Goal: Information Seeking & Learning: Learn about a topic

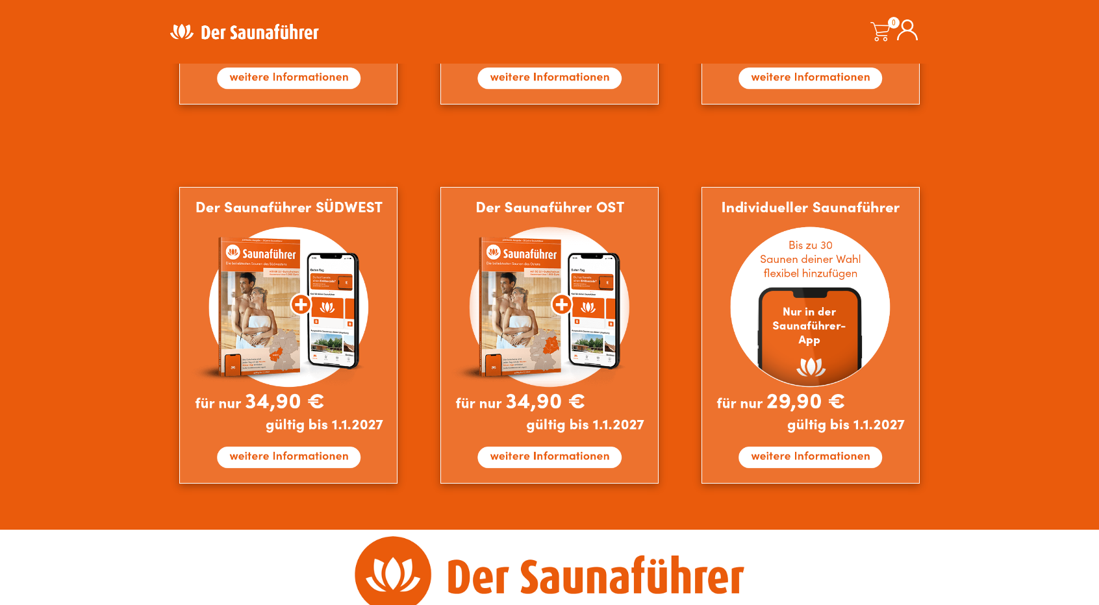
scroll to position [1097, 0]
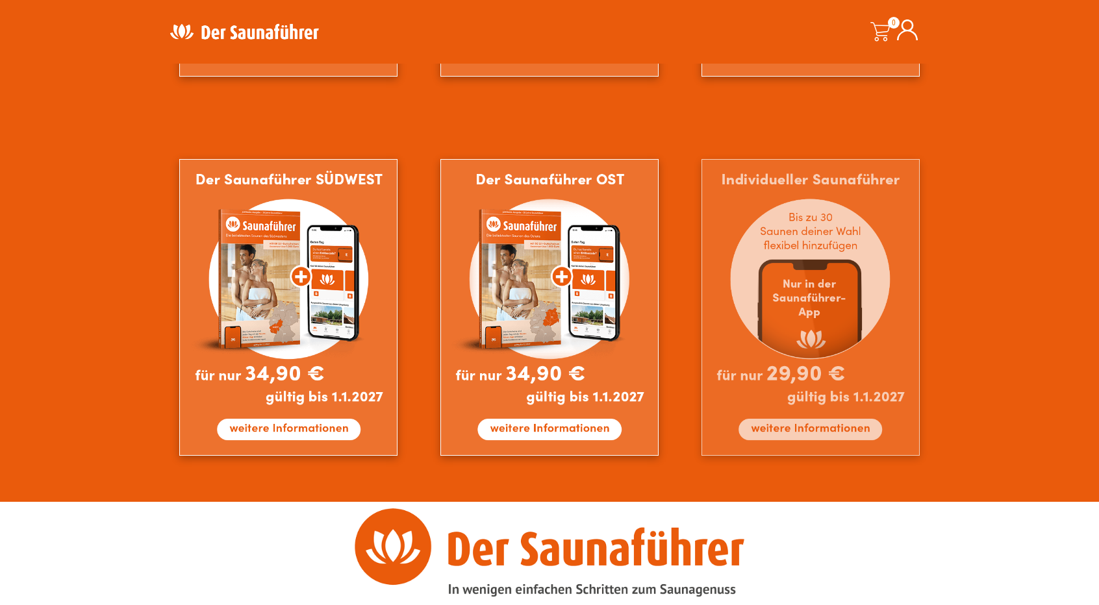
click at [782, 438] on img at bounding box center [810, 307] width 218 height 297
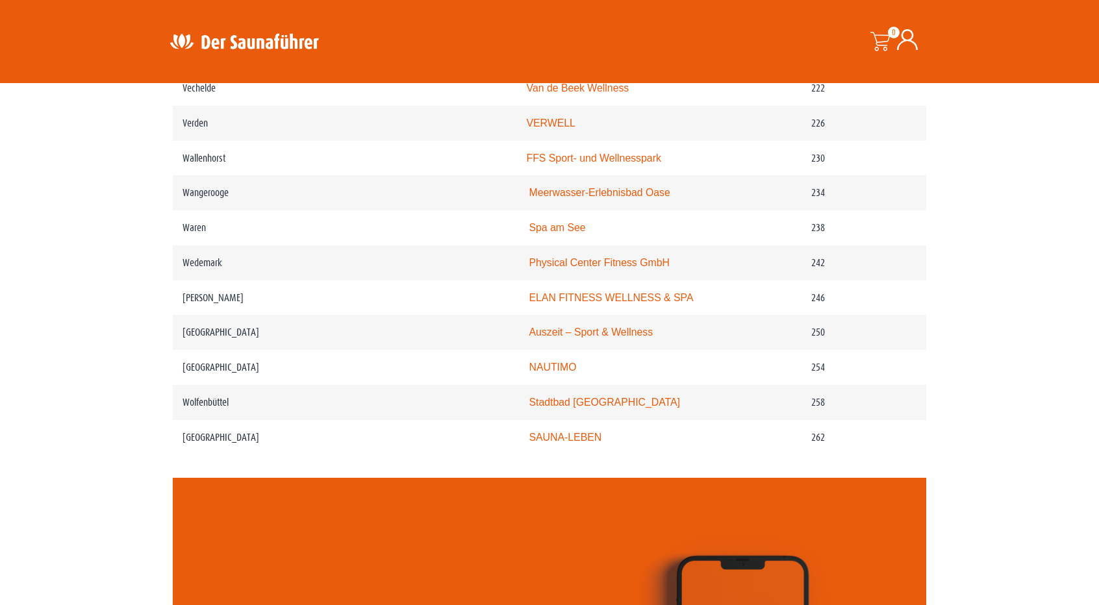
scroll to position [2581, 0]
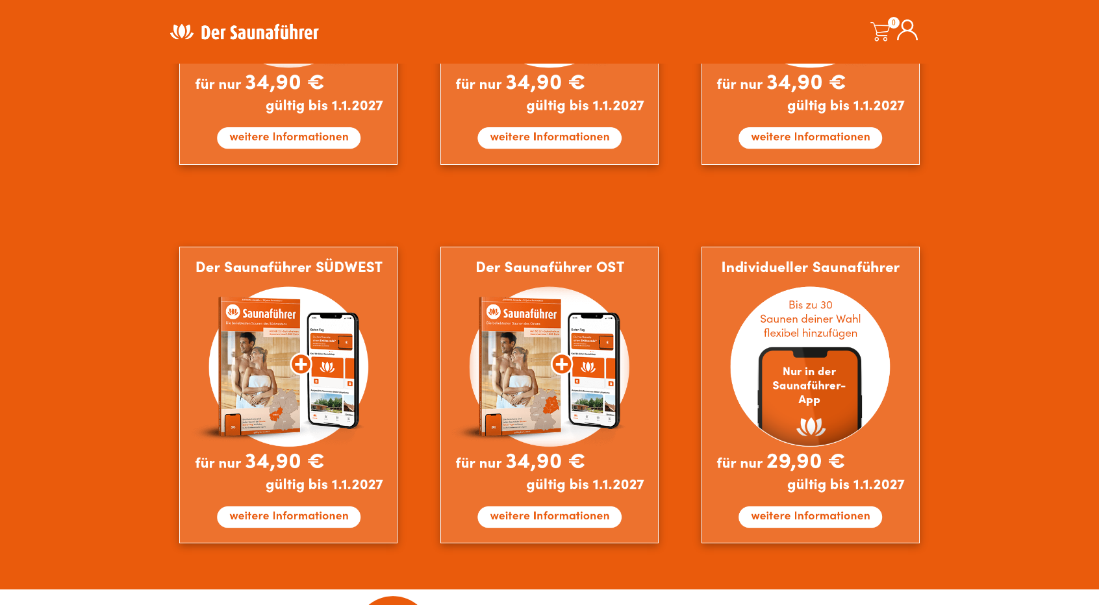
scroll to position [516, 0]
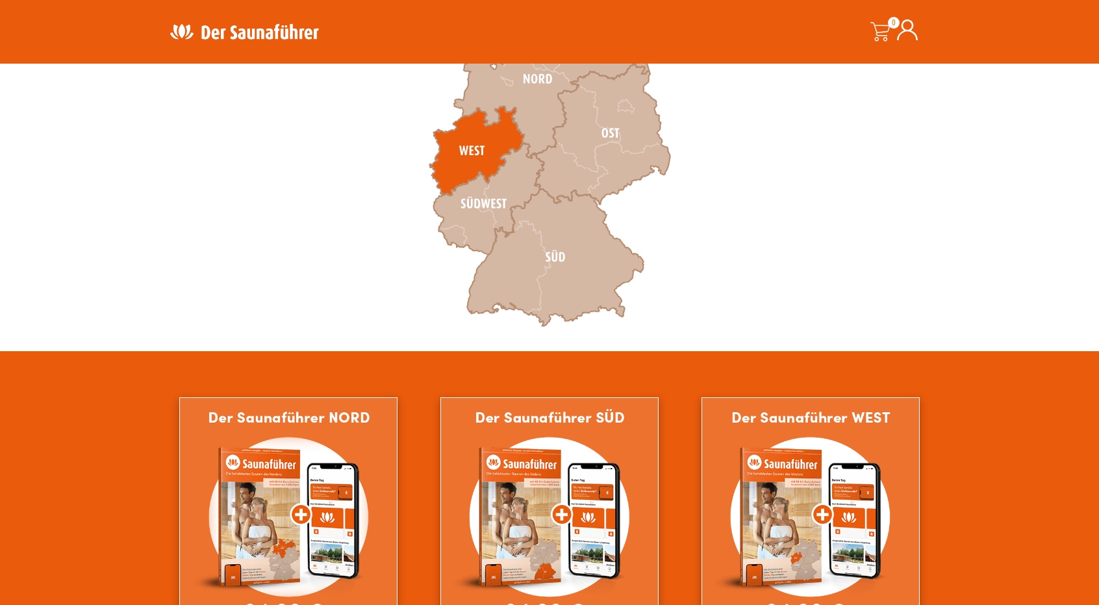
click at [476, 143] on icon at bounding box center [476, 151] width 95 height 90
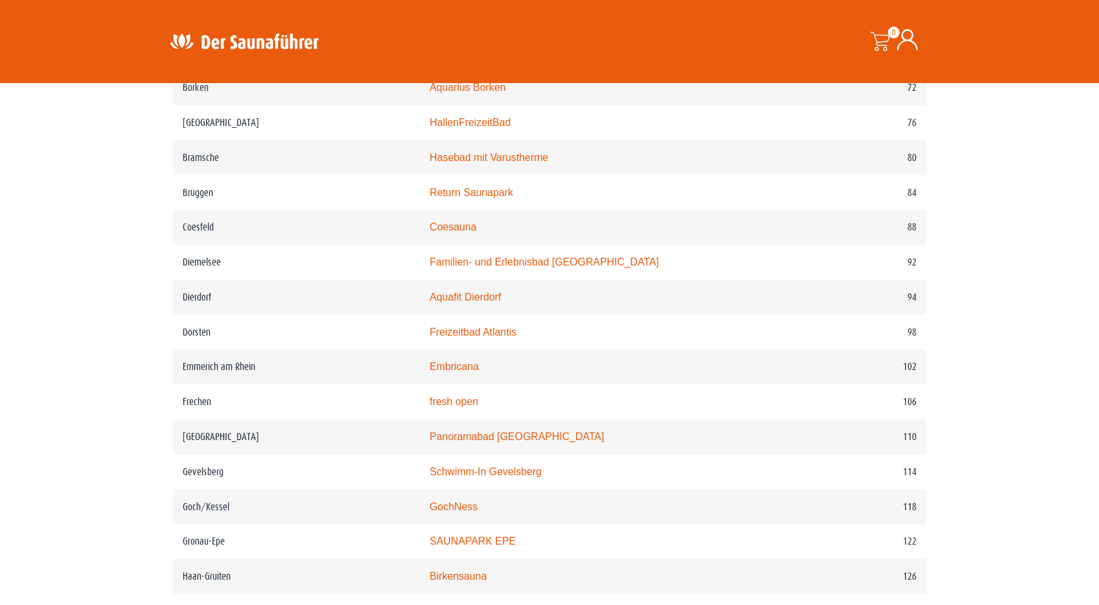
scroll to position [1143, 0]
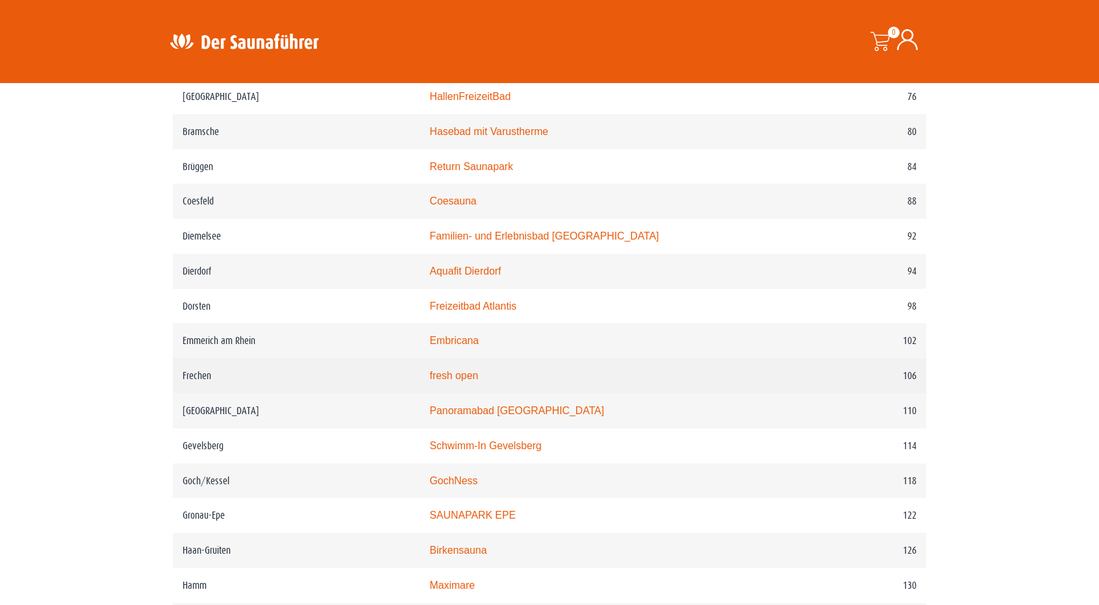
click at [466, 381] on link "fresh open" at bounding box center [453, 375] width 49 height 11
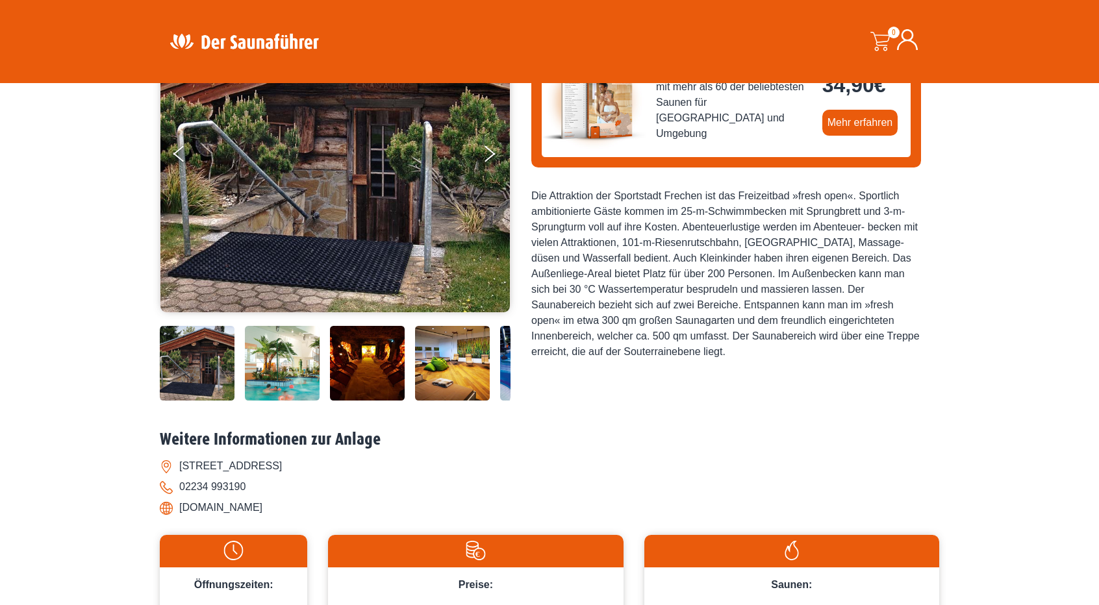
scroll to position [239, 0]
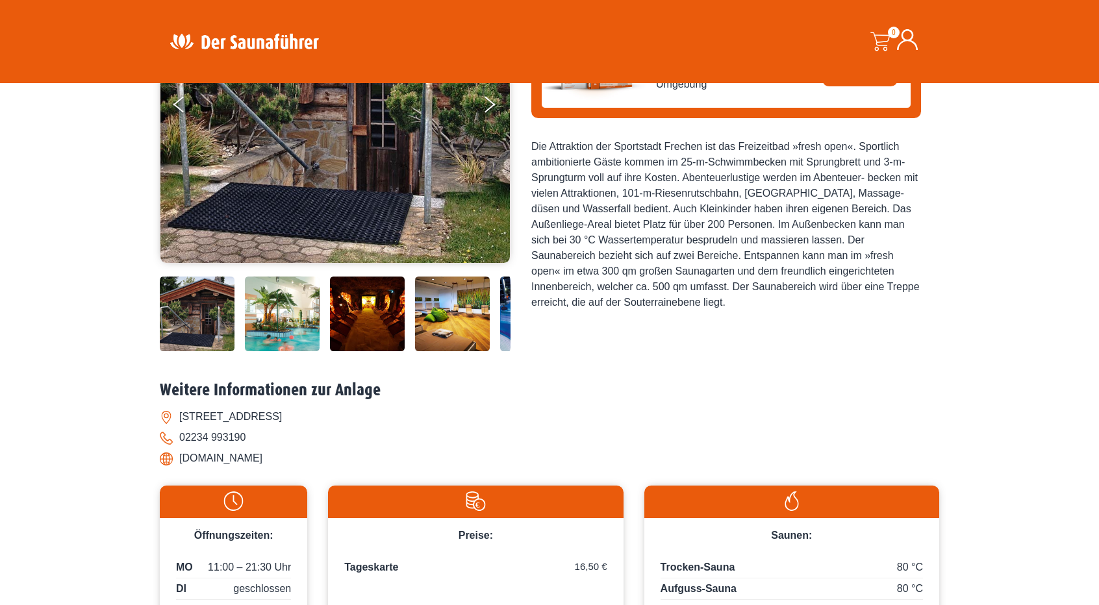
click at [225, 302] on img at bounding box center [197, 314] width 75 height 75
click at [194, 312] on img at bounding box center [197, 314] width 75 height 75
click at [337, 299] on img at bounding box center [367, 314] width 75 height 75
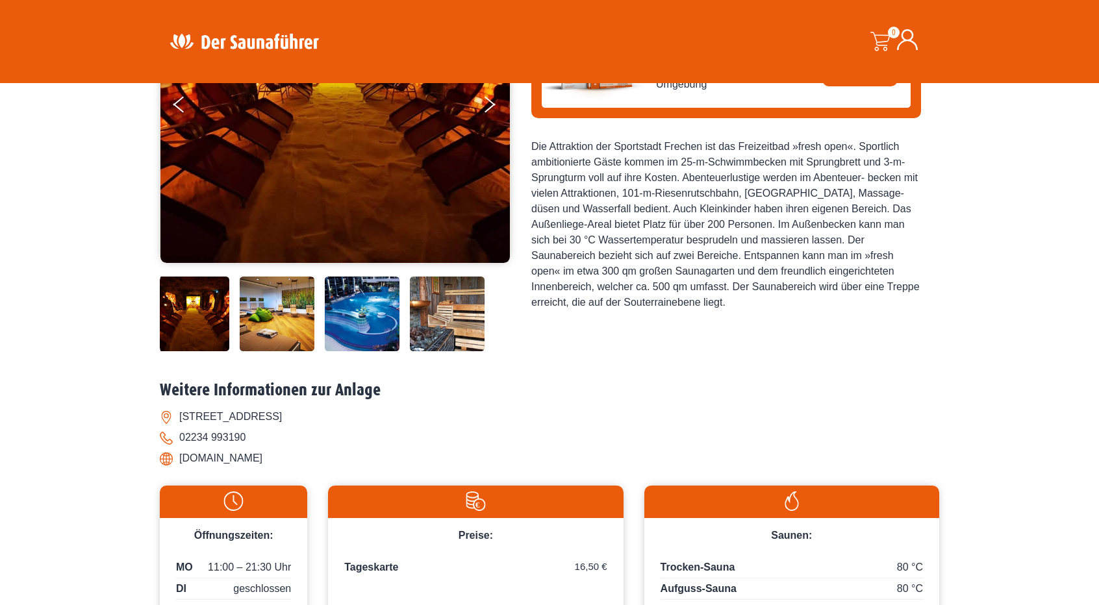
click at [337, 299] on img at bounding box center [362, 314] width 75 height 75
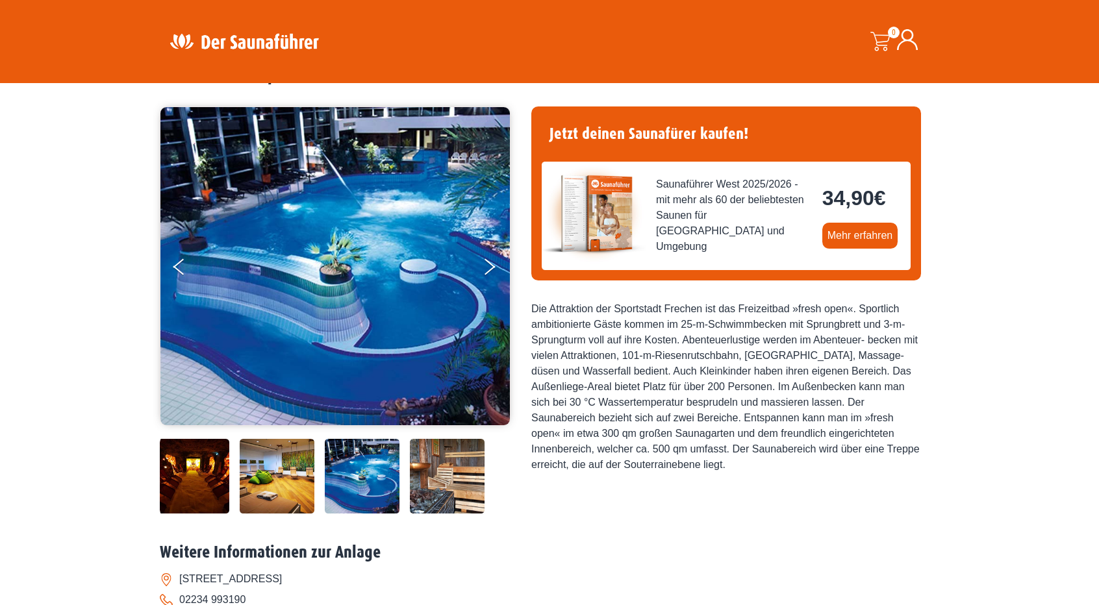
scroll to position [75, 0]
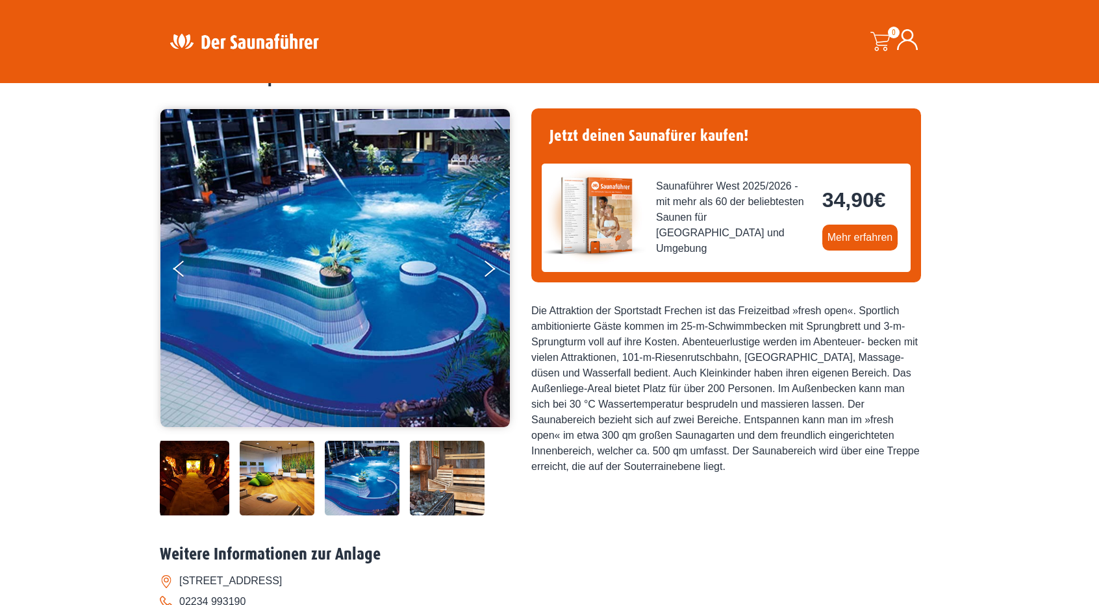
click at [476, 470] on img at bounding box center [447, 478] width 75 height 75
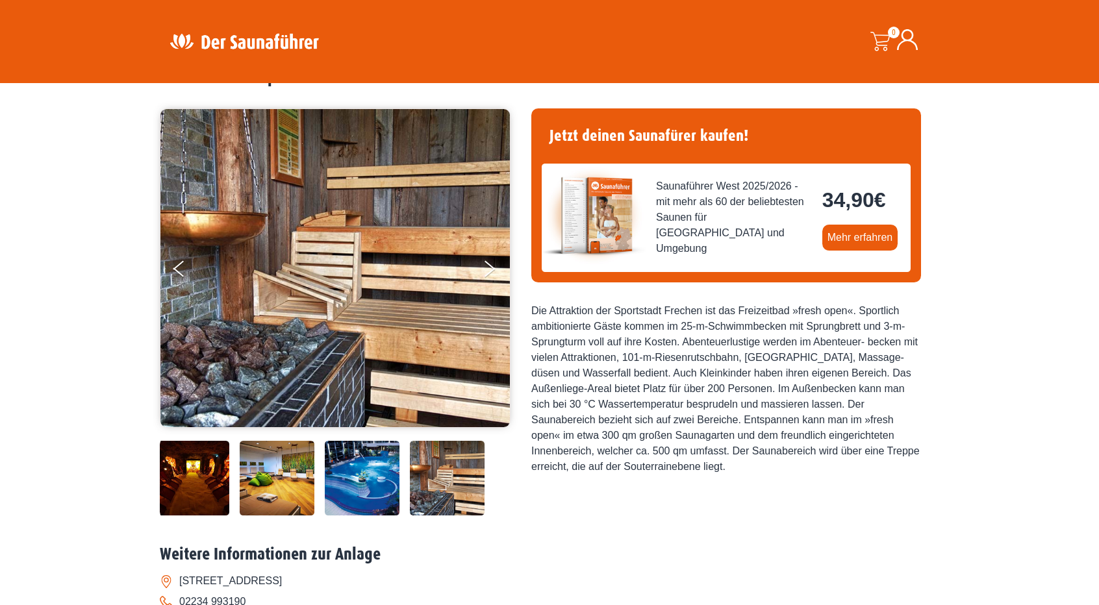
click at [293, 483] on img at bounding box center [277, 478] width 75 height 75
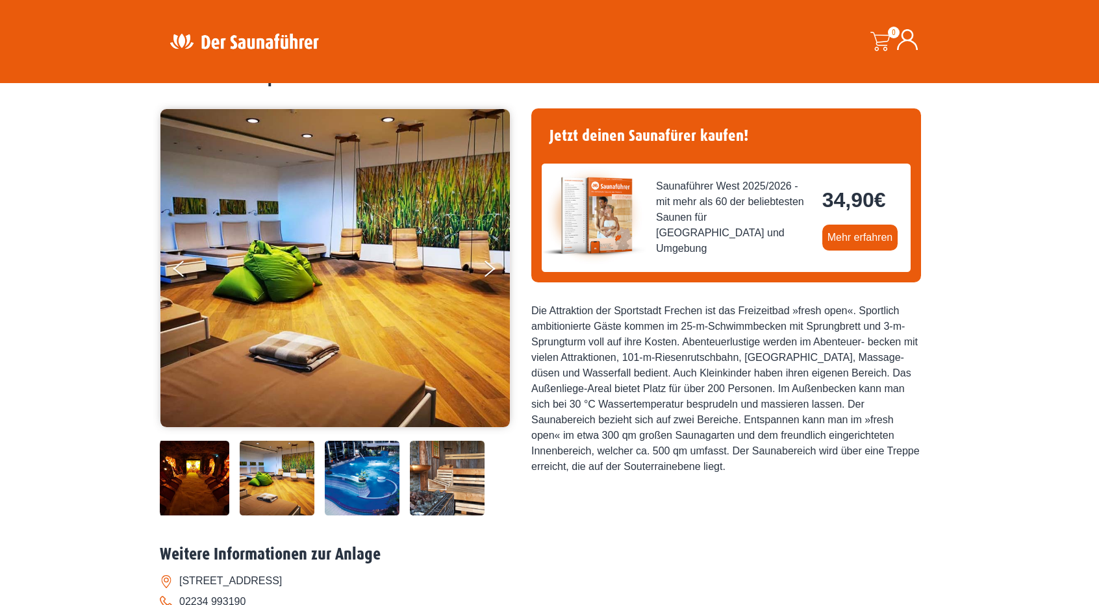
click at [230, 484] on div at bounding box center [247, 478] width 526 height 75
click at [205, 490] on img at bounding box center [192, 478] width 75 height 75
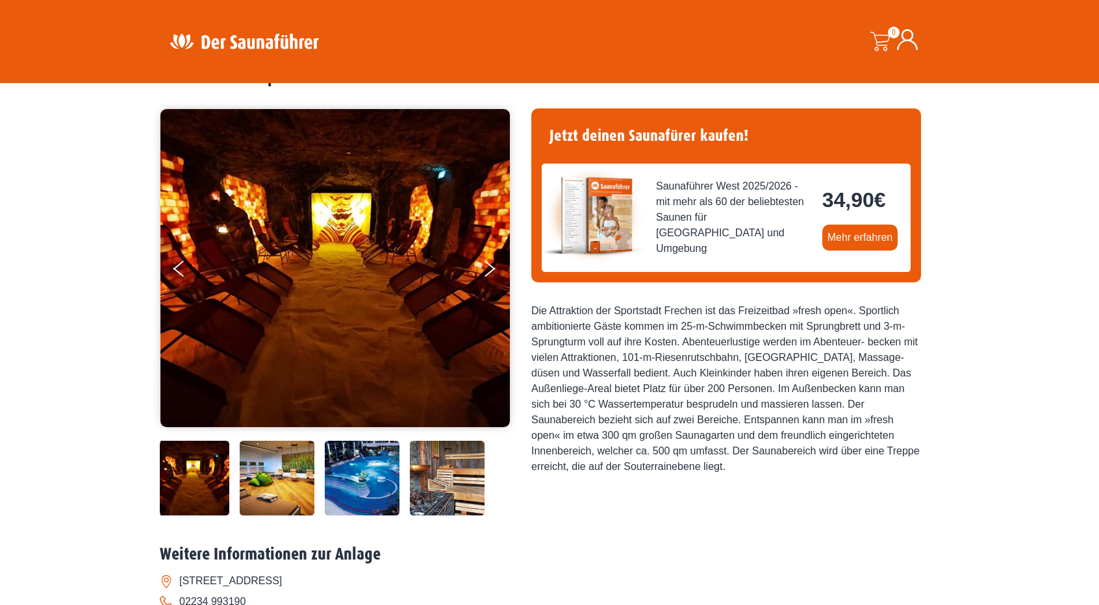
click at [205, 490] on img at bounding box center [192, 478] width 75 height 75
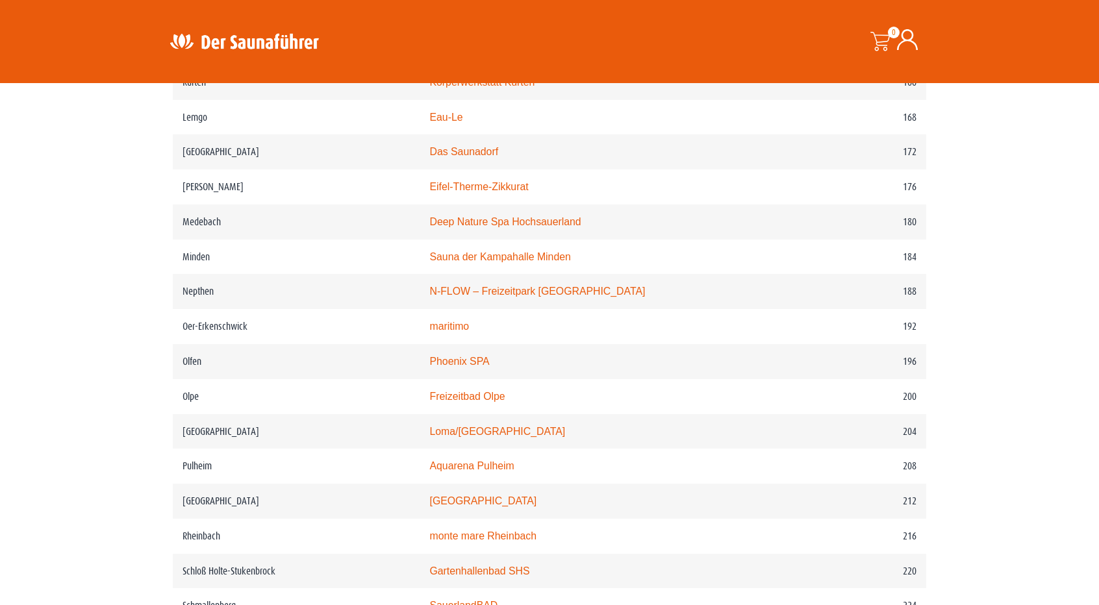
scroll to position [2052, 0]
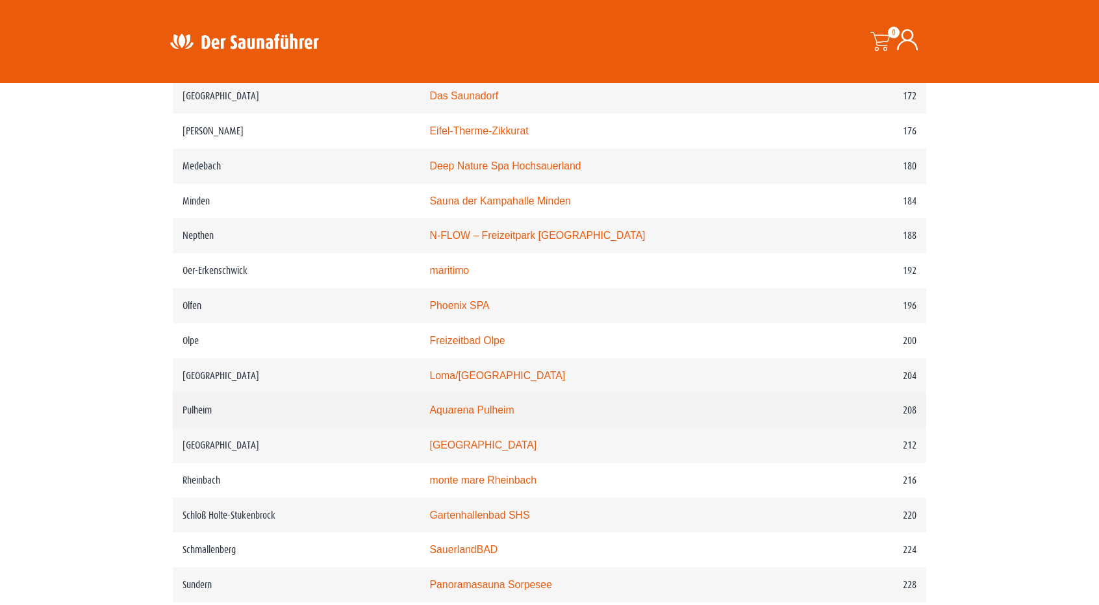
click at [483, 416] on link "Aquarena Pulheim" at bounding box center [471, 410] width 84 height 11
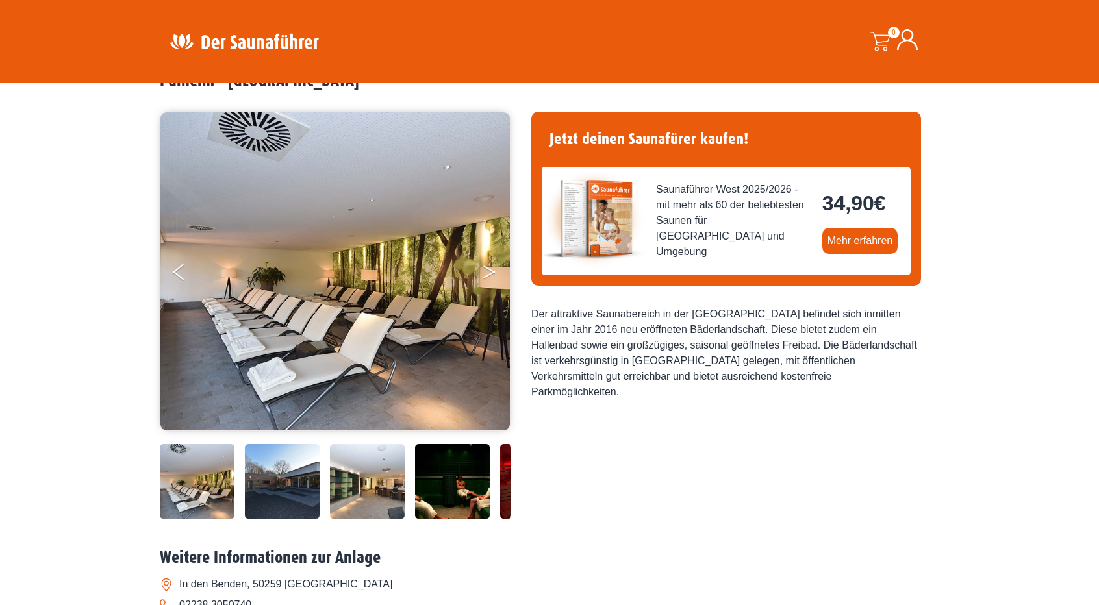
click at [497, 270] on button "Next" at bounding box center [498, 274] width 32 height 32
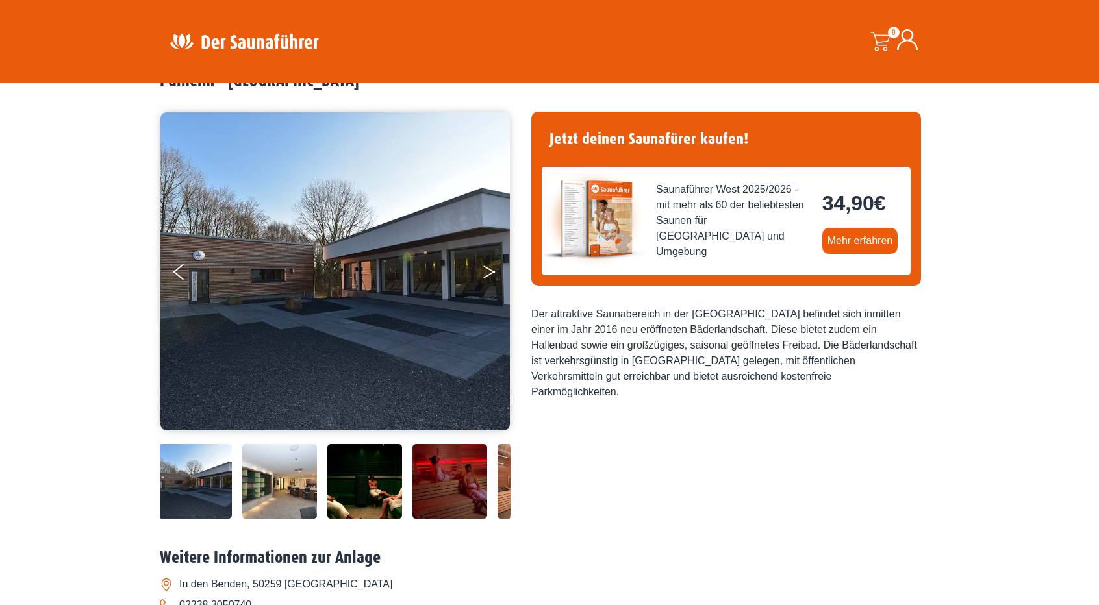
click at [497, 270] on button "Next" at bounding box center [498, 274] width 32 height 32
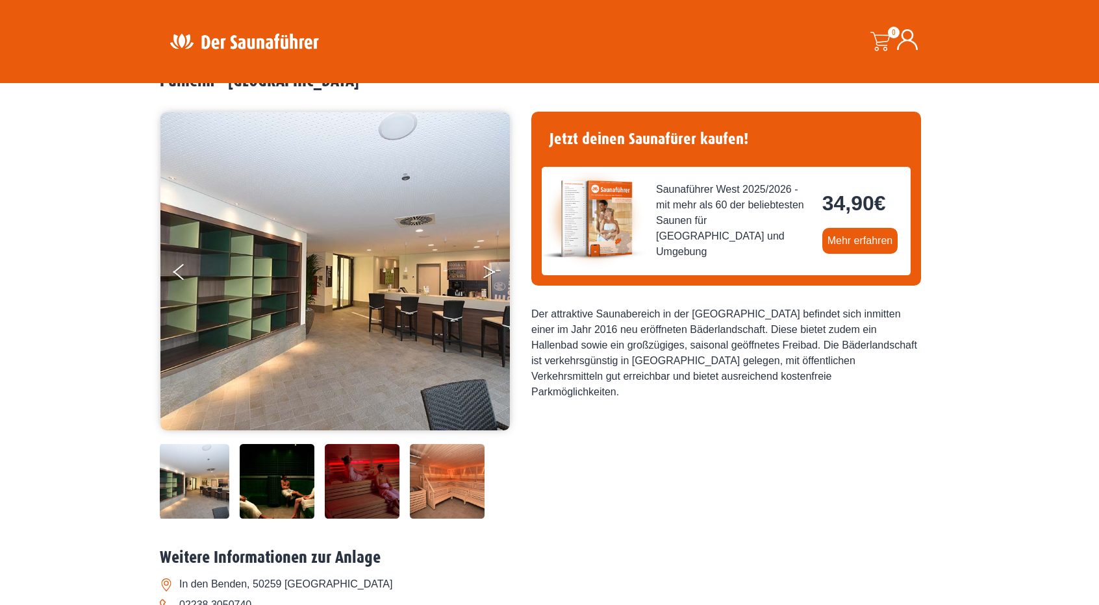
click at [497, 270] on button "Next" at bounding box center [498, 274] width 32 height 32
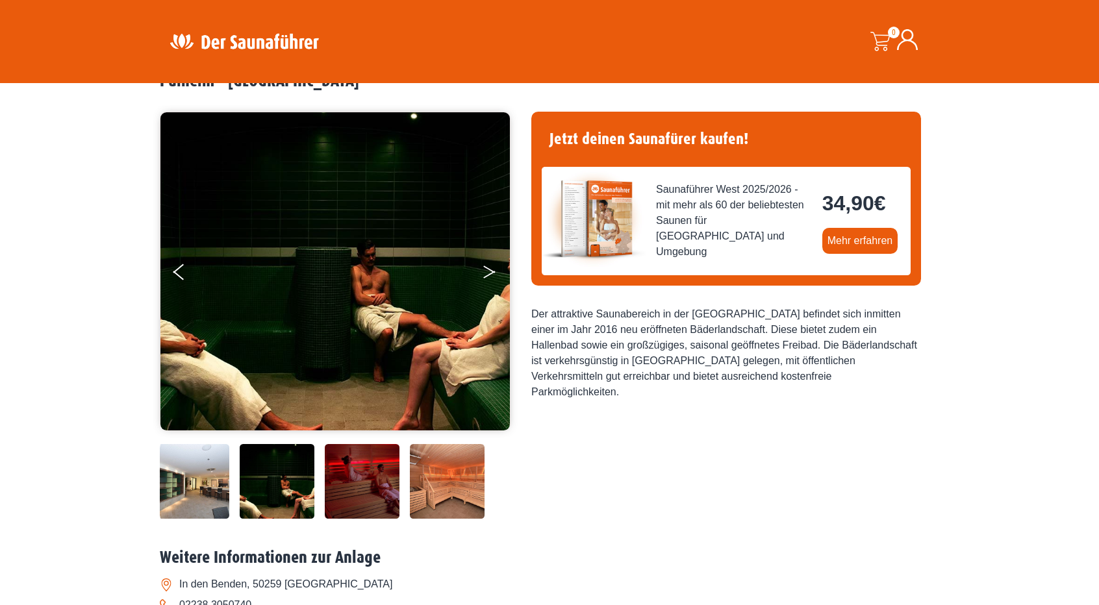
click at [497, 270] on button "Next" at bounding box center [498, 274] width 32 height 32
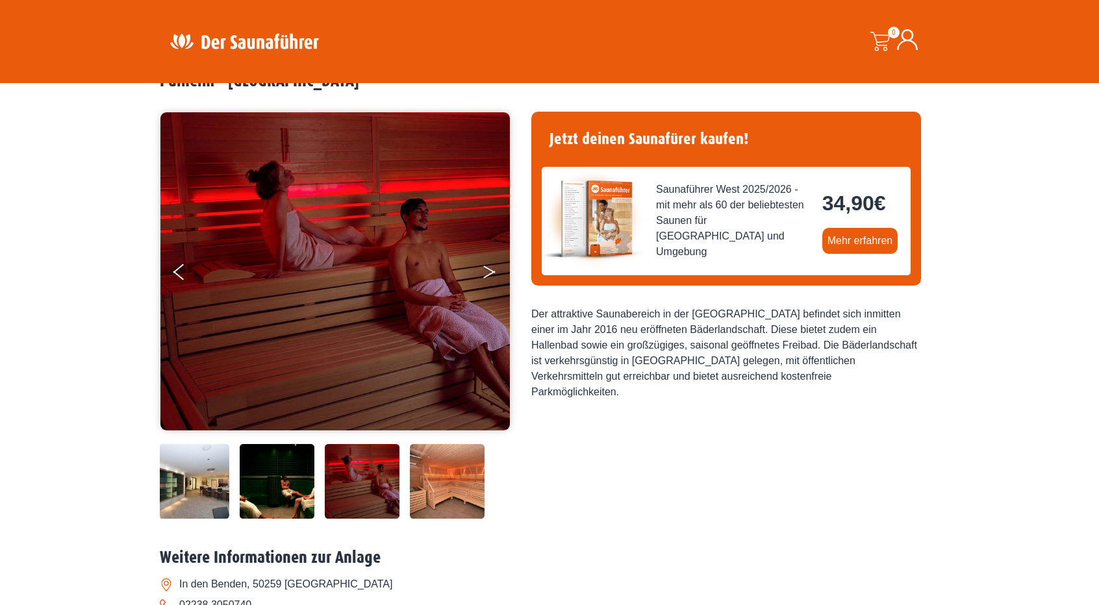
click at [497, 270] on button "Next" at bounding box center [498, 274] width 32 height 32
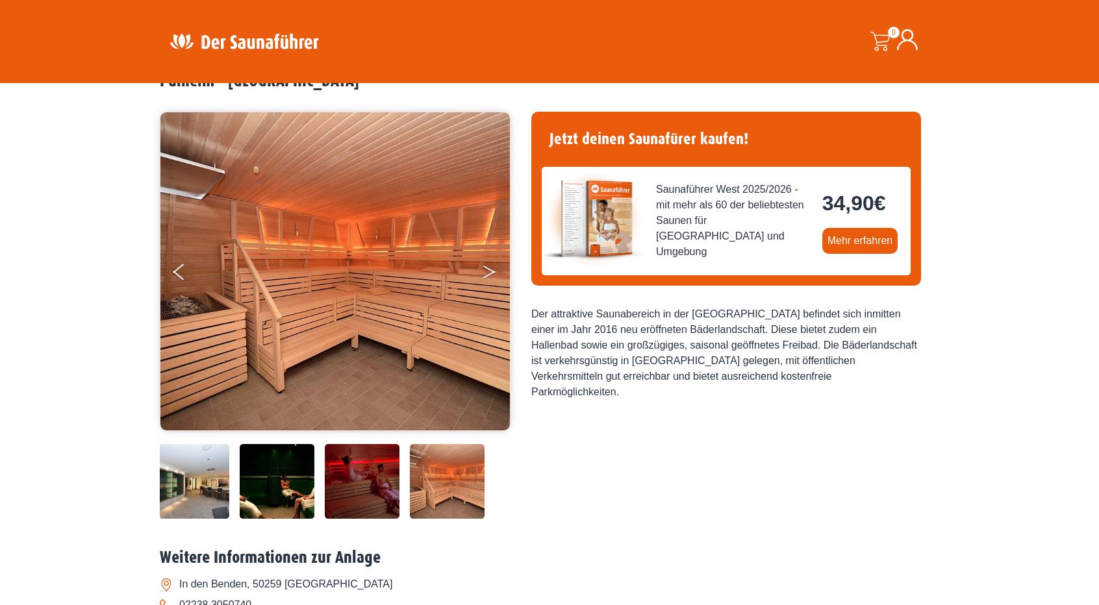
click at [497, 270] on button "Next" at bounding box center [498, 274] width 32 height 32
click at [484, 273] on button "Next" at bounding box center [498, 274] width 32 height 32
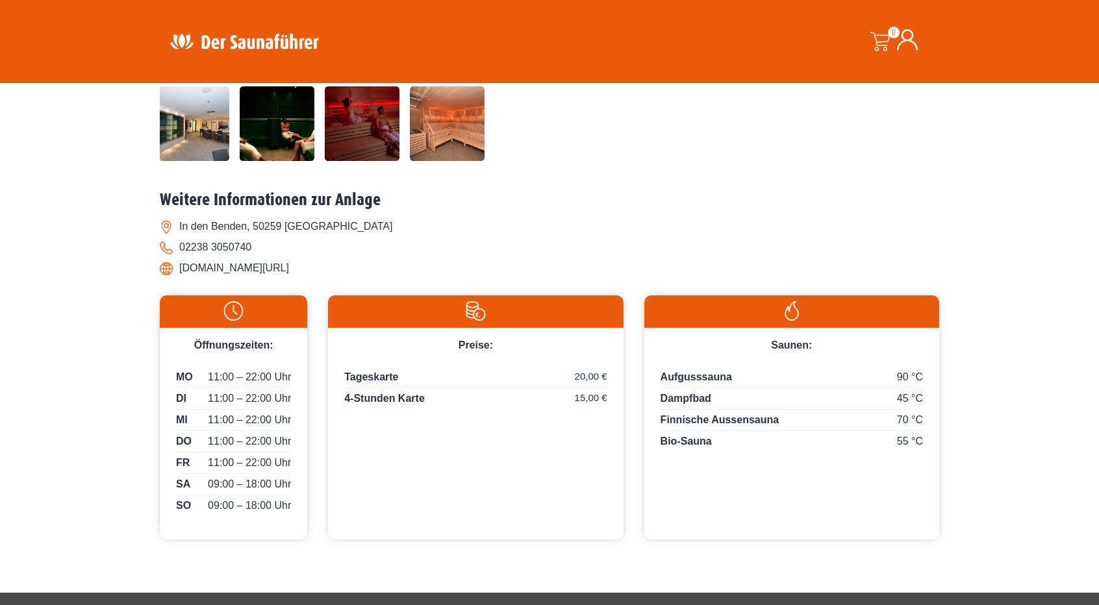
scroll to position [383, 0]
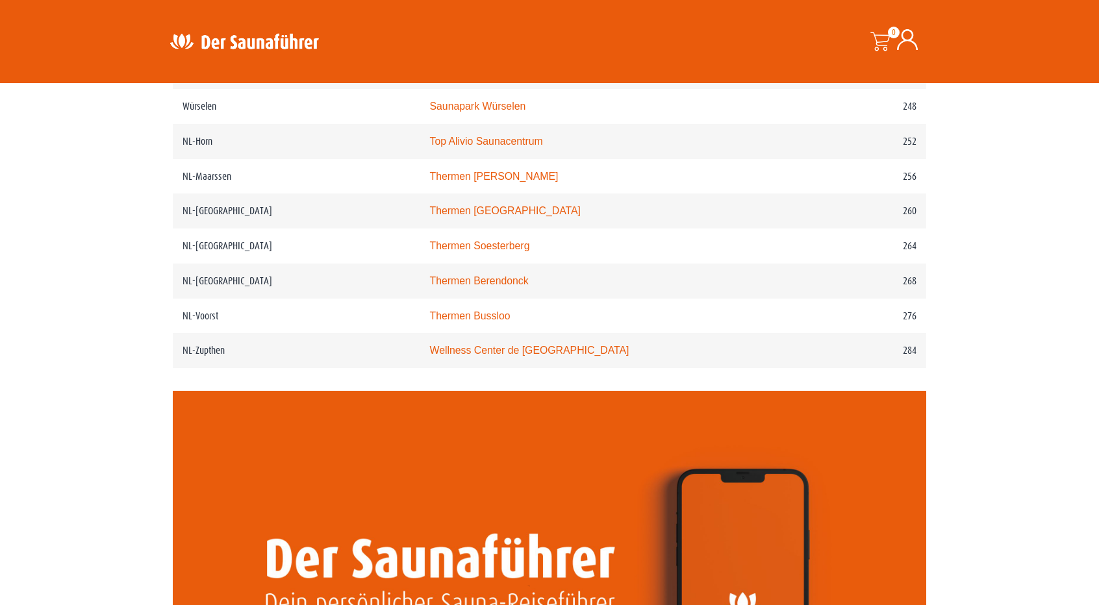
scroll to position [2779, 0]
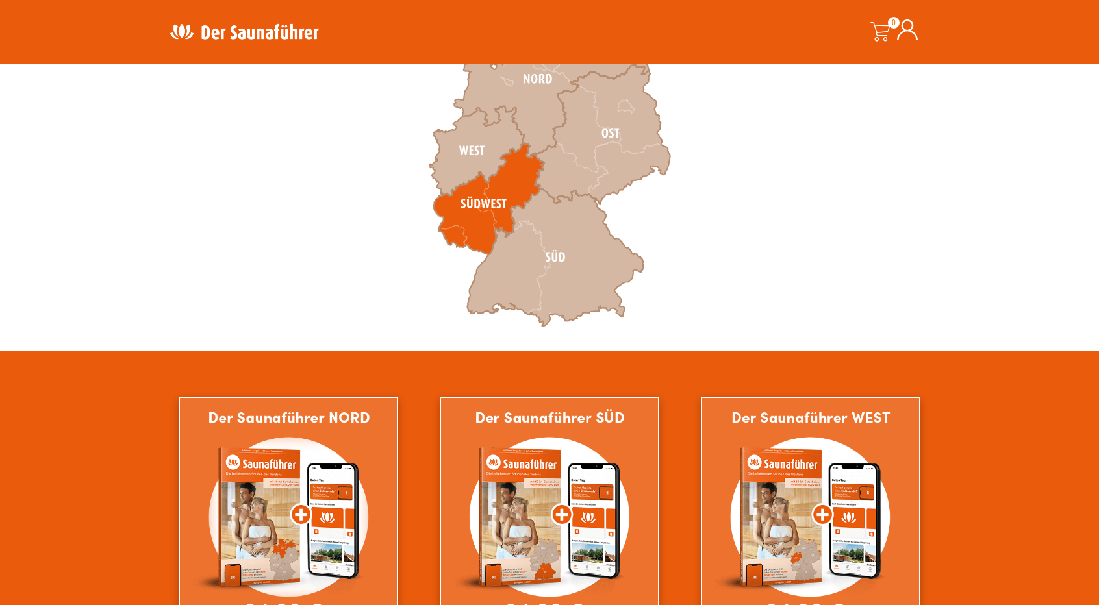
click at [473, 201] on icon at bounding box center [489, 199] width 110 height 112
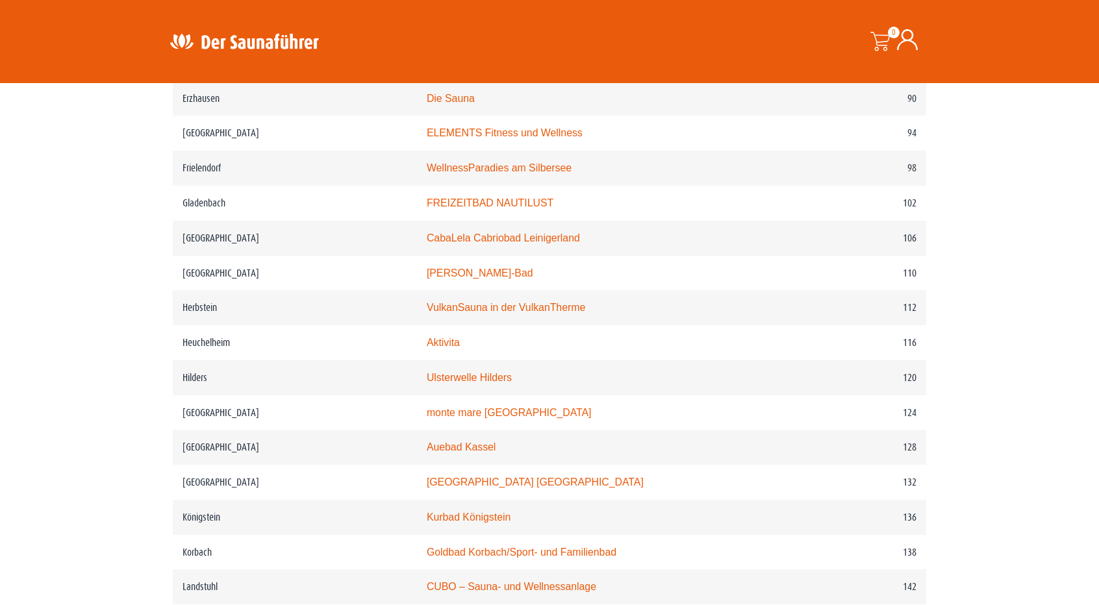
scroll to position [1357, 0]
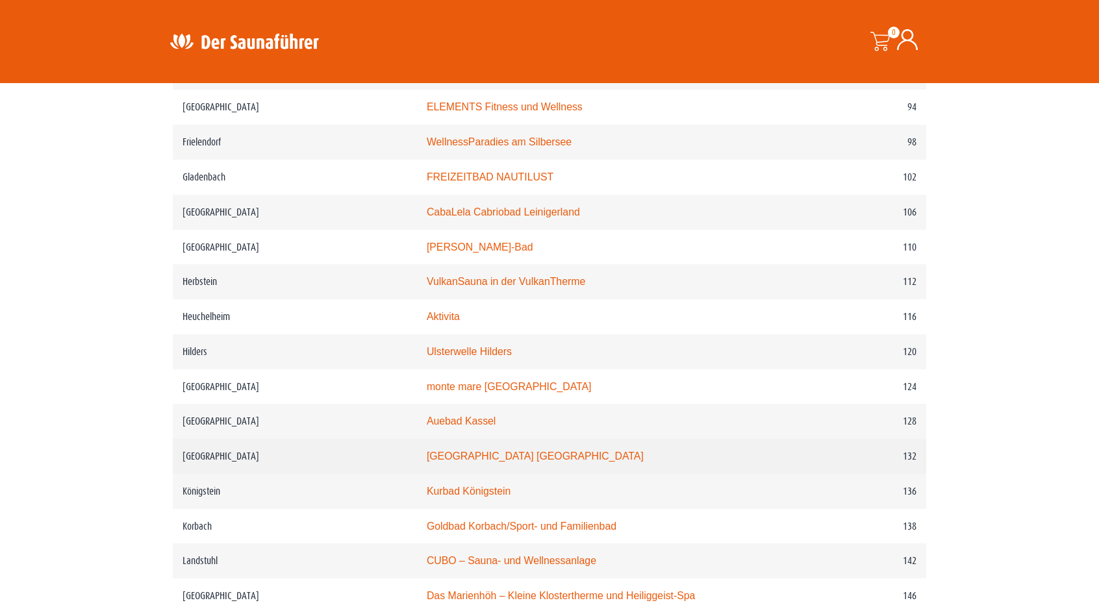
click at [462, 452] on link "[GEOGRAPHIC_DATA] [GEOGRAPHIC_DATA]" at bounding box center [535, 456] width 217 height 11
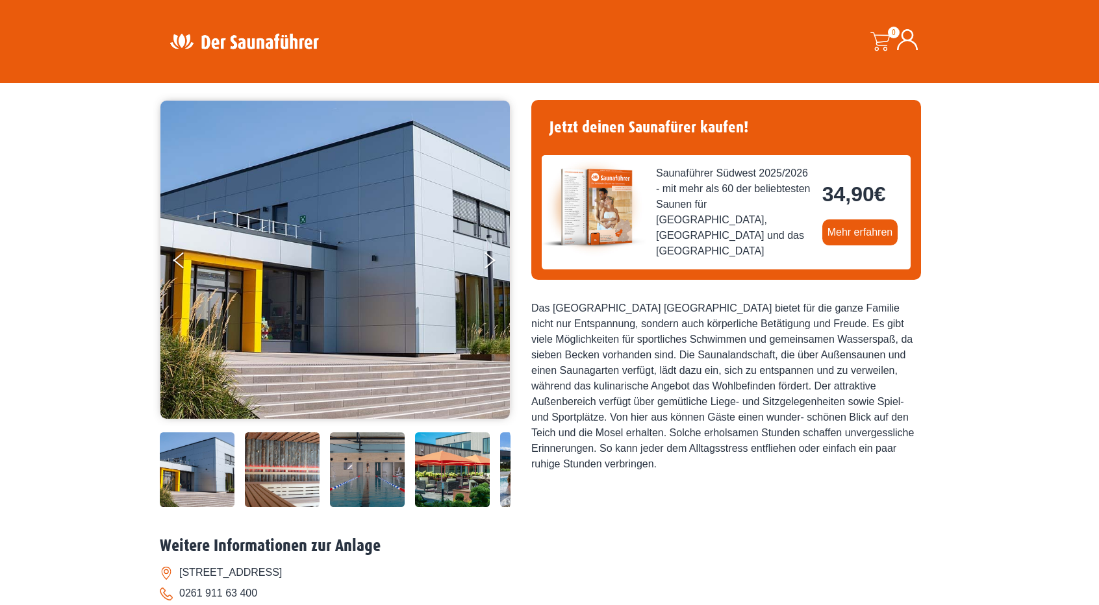
scroll to position [91, 0]
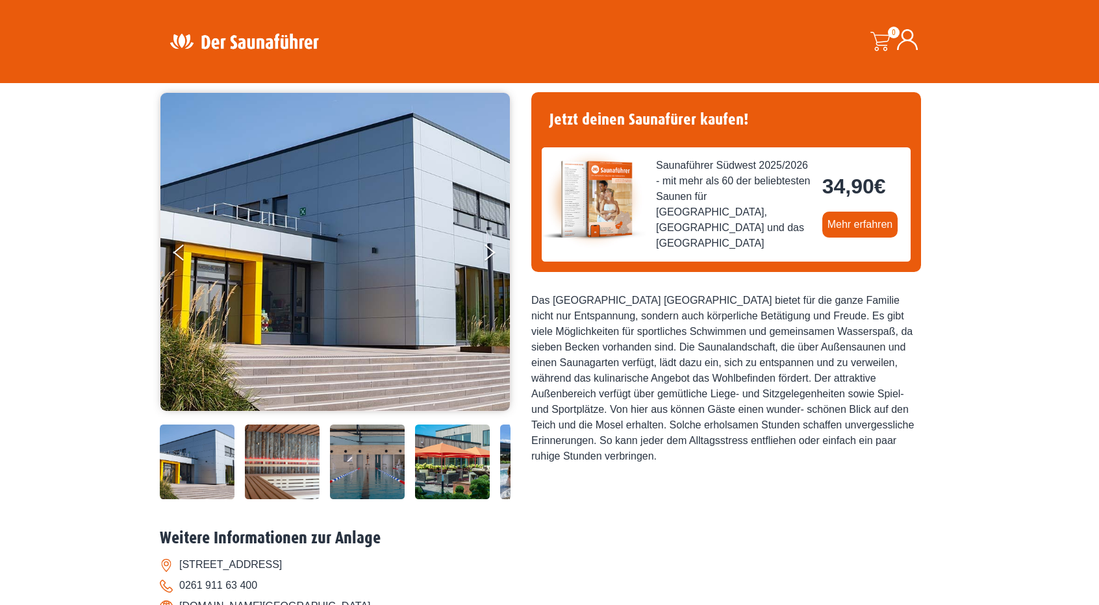
click at [291, 460] on img at bounding box center [282, 462] width 75 height 75
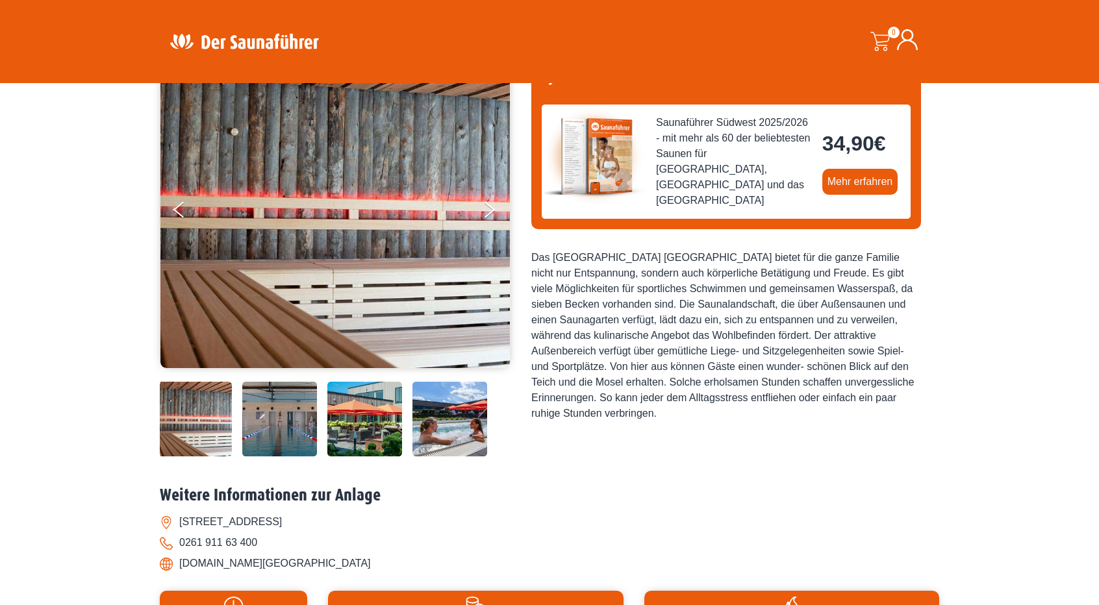
scroll to position [143, 0]
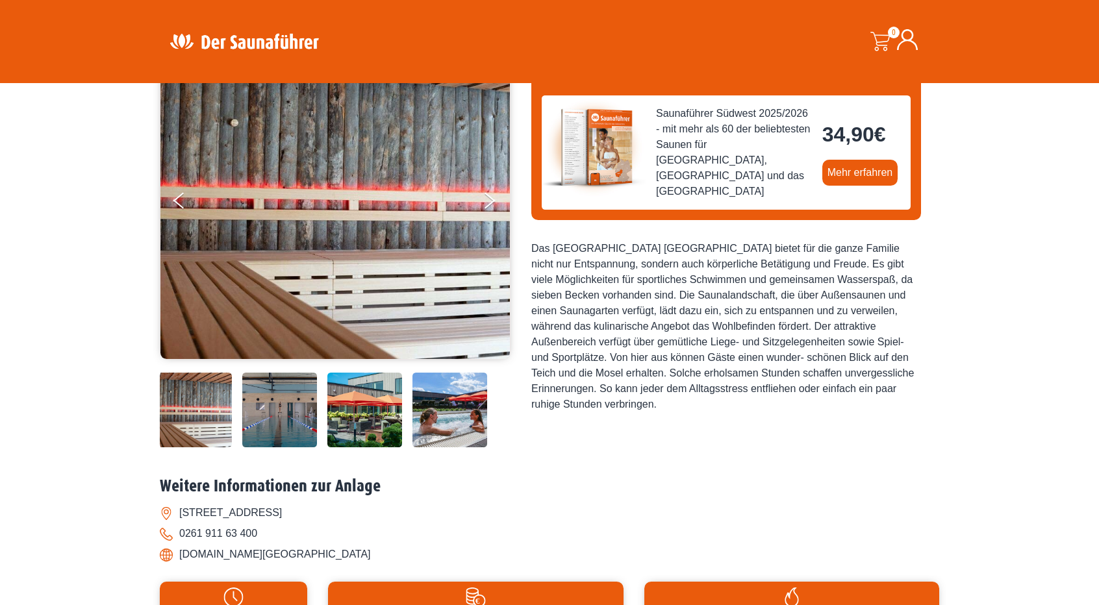
click at [449, 426] on img at bounding box center [449, 410] width 75 height 75
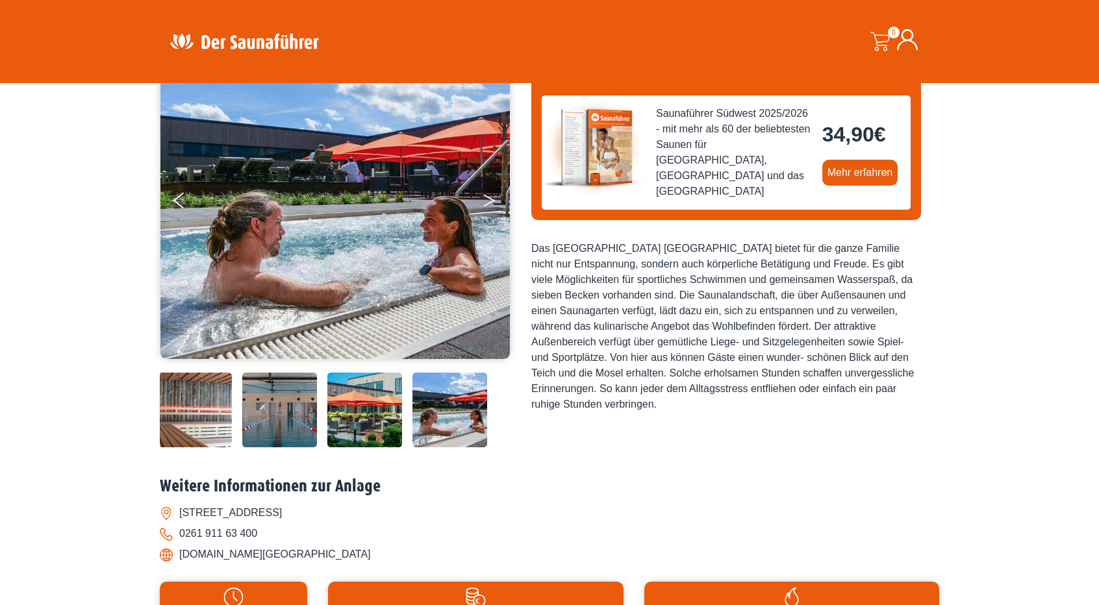
click at [493, 200] on icon "Next" at bounding box center [489, 203] width 12 height 8
click at [488, 198] on button "Next" at bounding box center [498, 203] width 32 height 32
click at [379, 397] on img at bounding box center [364, 410] width 75 height 75
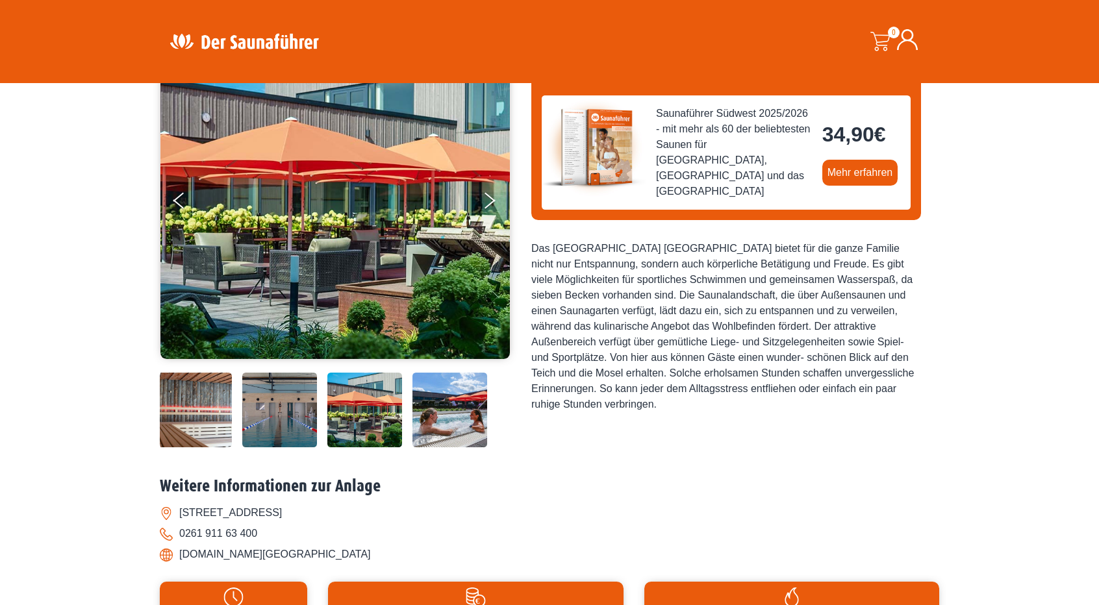
click at [216, 427] on img at bounding box center [194, 410] width 75 height 75
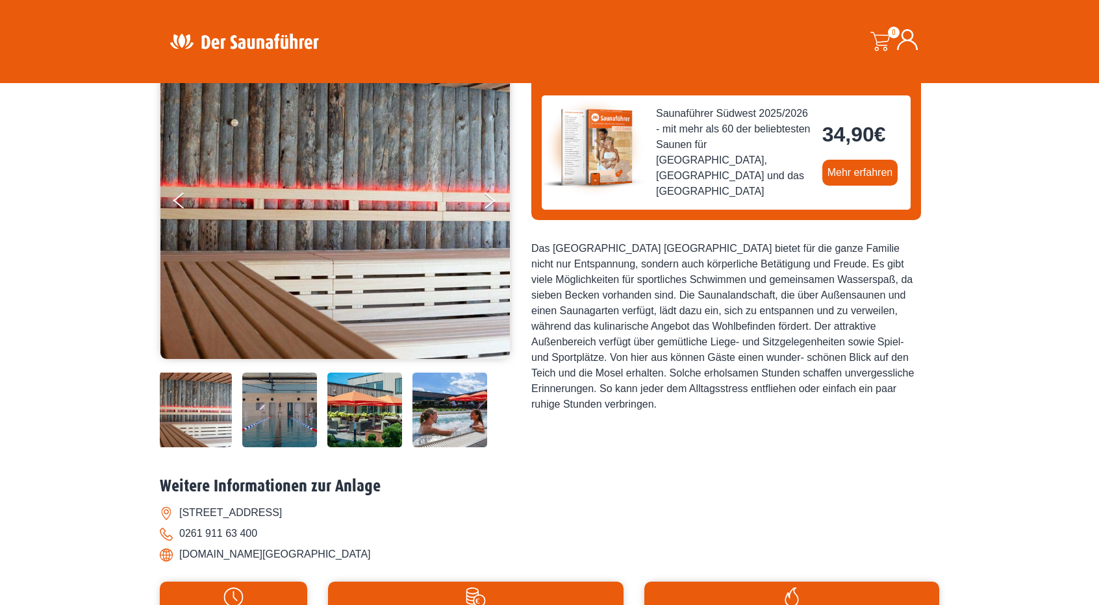
click at [227, 552] on li "moselbad-koblenz.de/" at bounding box center [549, 554] width 779 height 21
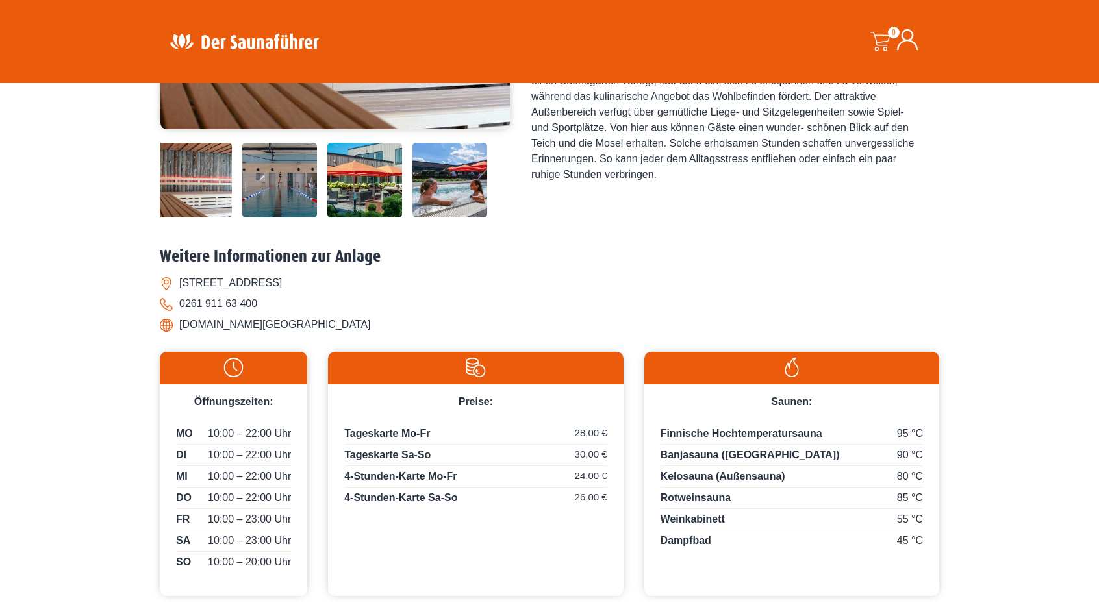
scroll to position [429, 0]
